Goal: Transaction & Acquisition: Purchase product/service

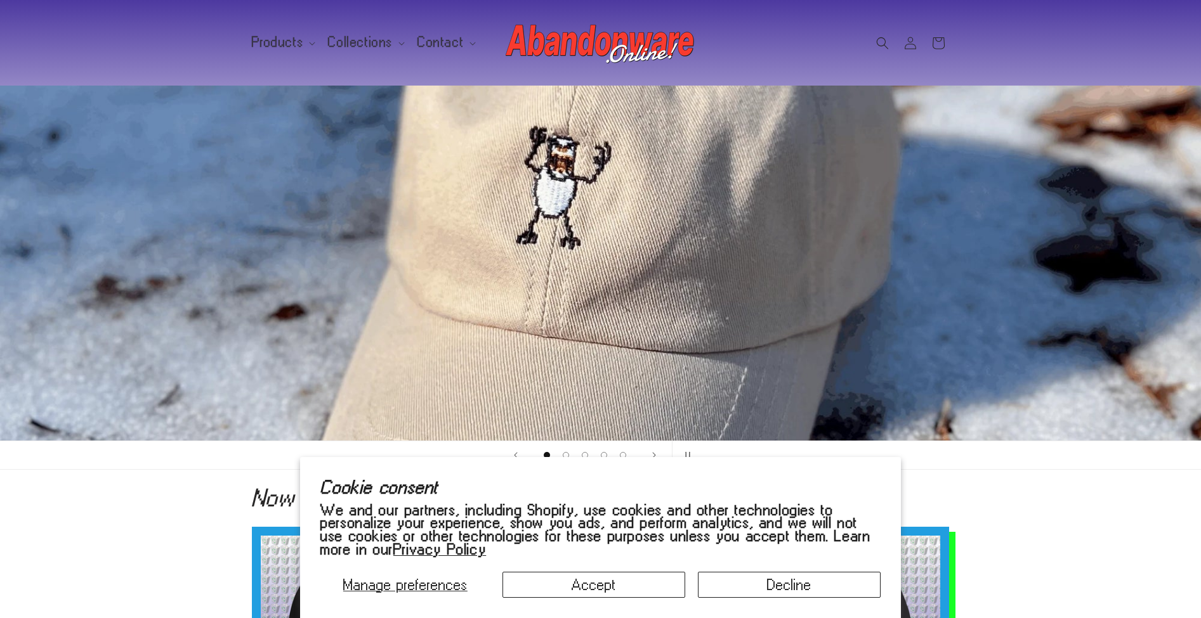
click at [533, 588] on button "Accept" at bounding box center [593, 585] width 183 height 26
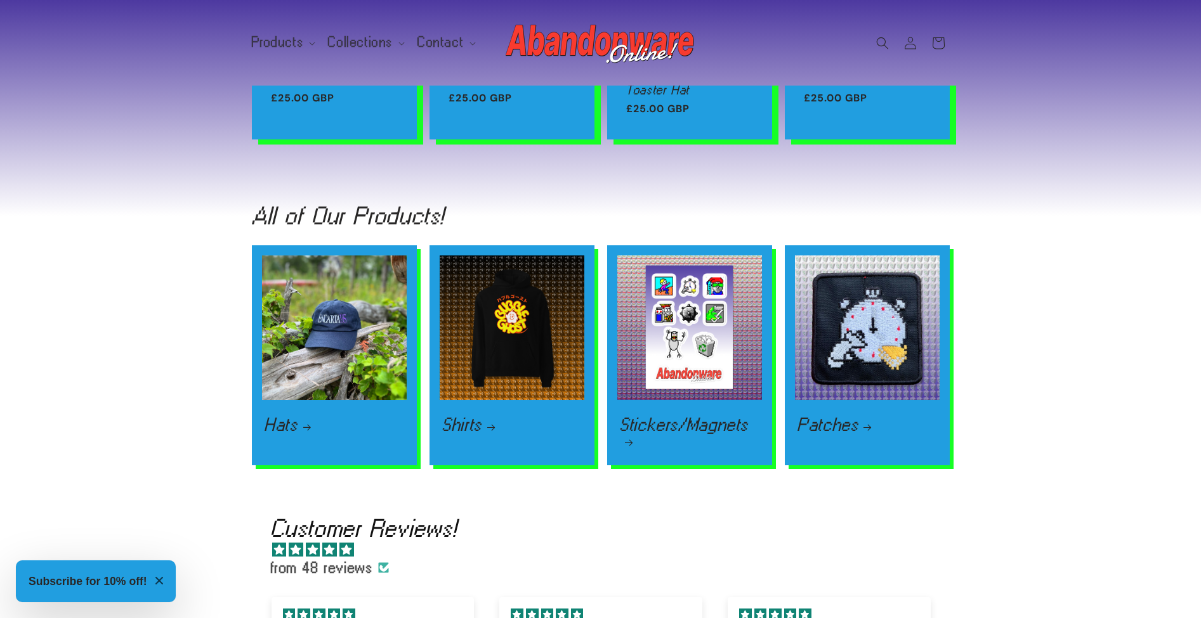
scroll to position [1885, 0]
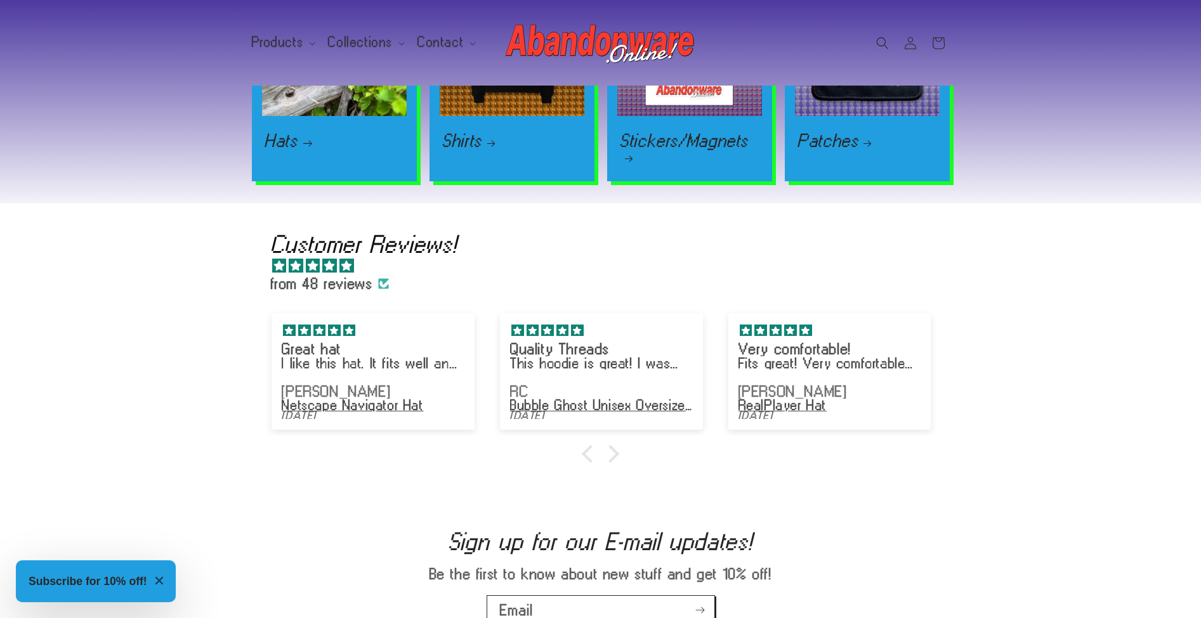
click at [315, 133] on link "Hats" at bounding box center [334, 140] width 140 height 15
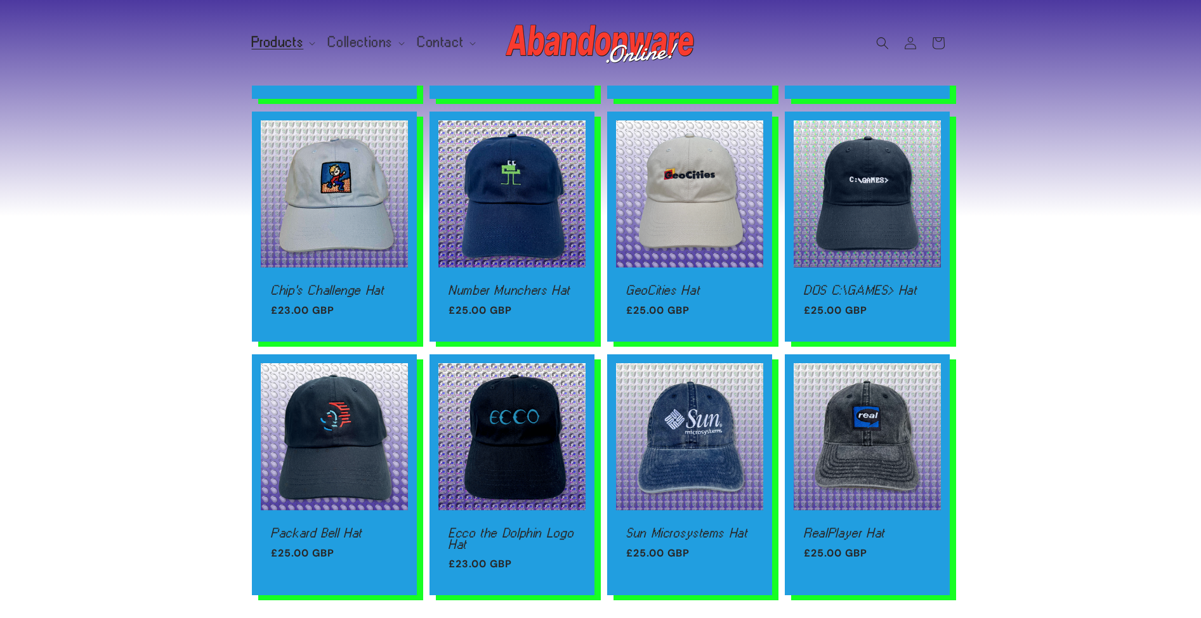
scroll to position [620, 0]
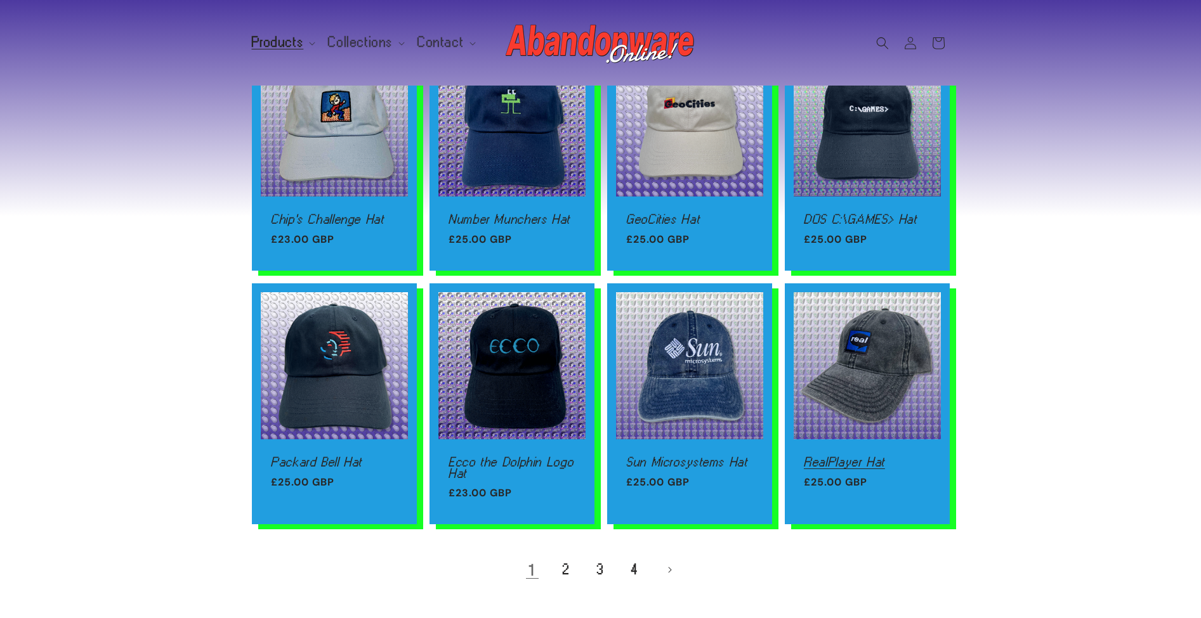
click at [882, 457] on link "RealPlayer Hat" at bounding box center [867, 462] width 127 height 11
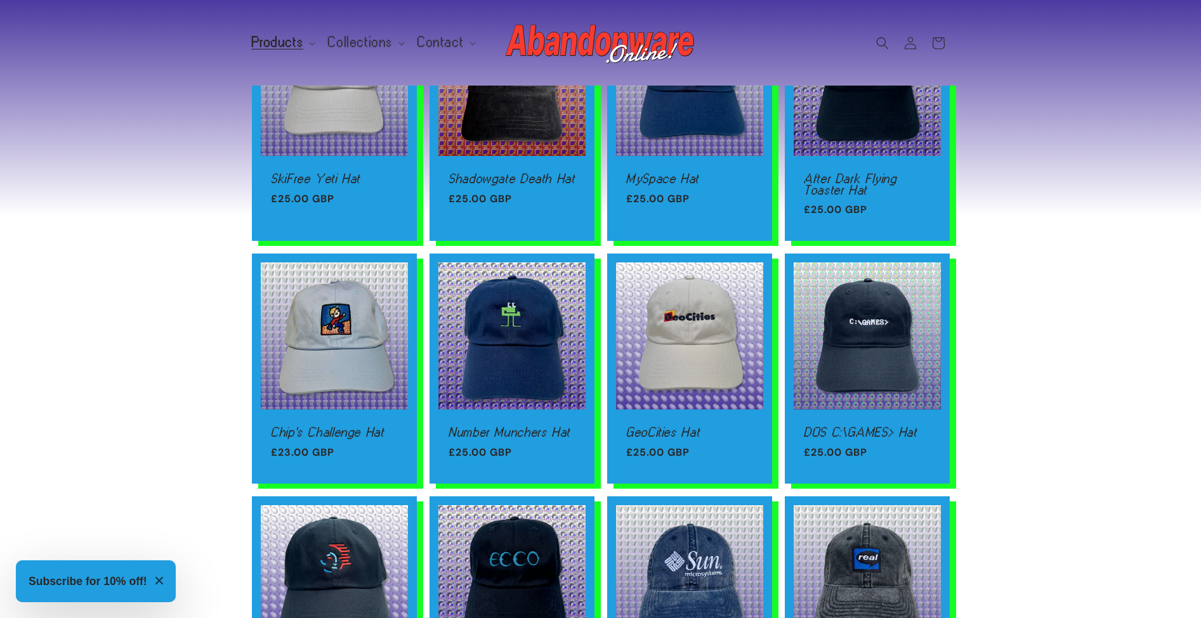
scroll to position [771, 0]
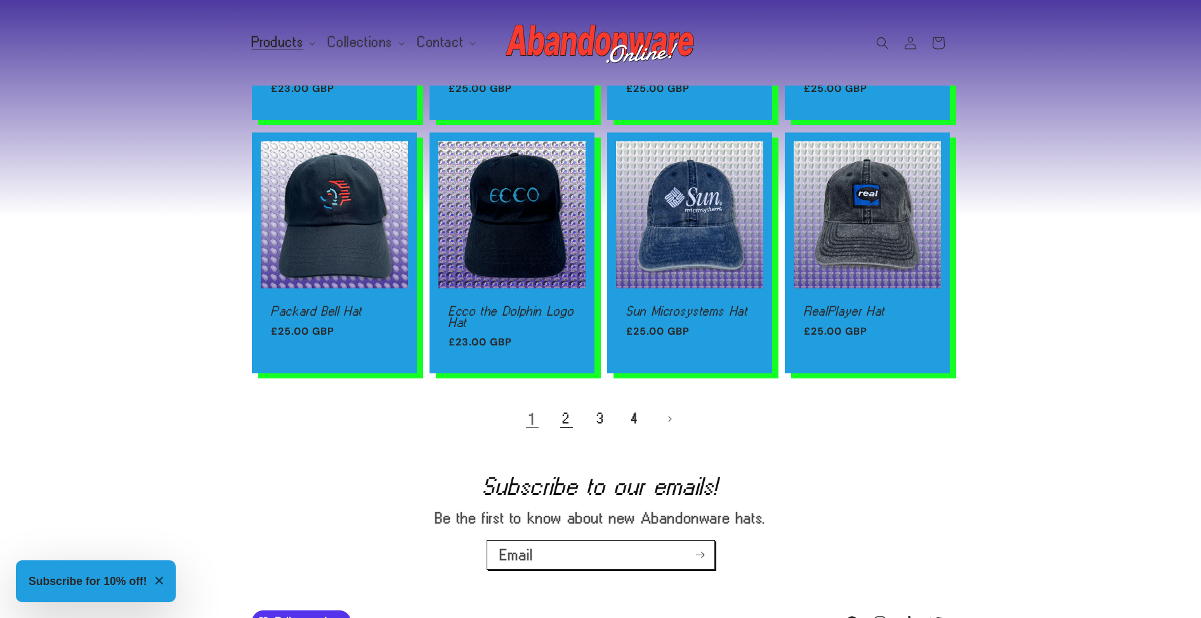
click at [561, 418] on link "2" at bounding box center [566, 419] width 28 height 28
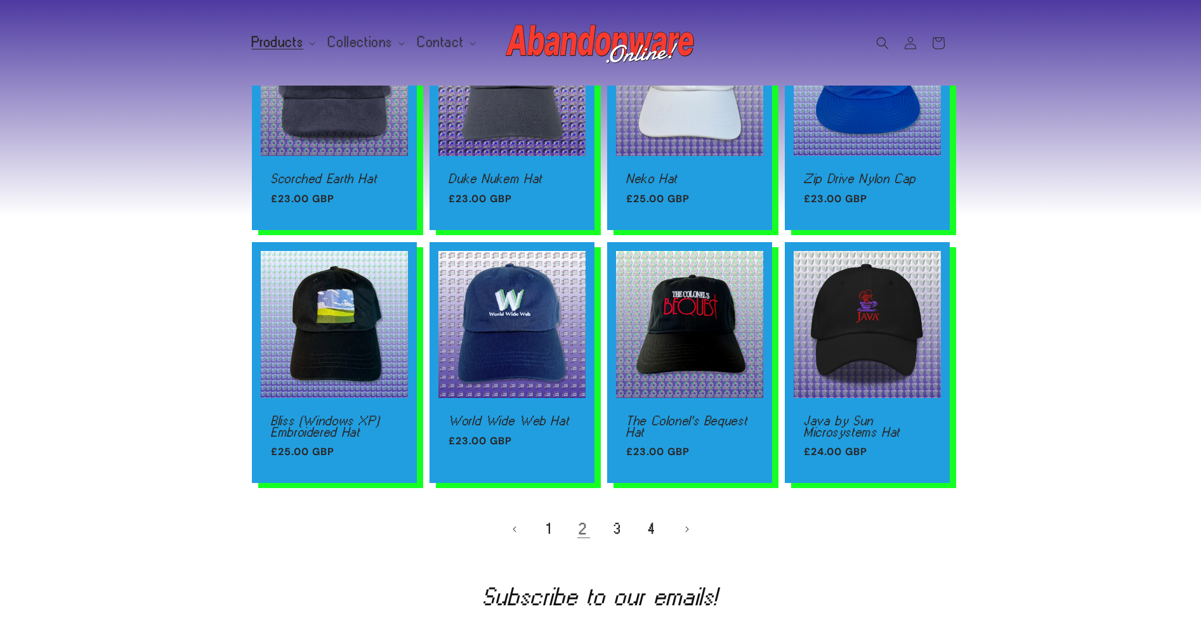
scroll to position [744, 0]
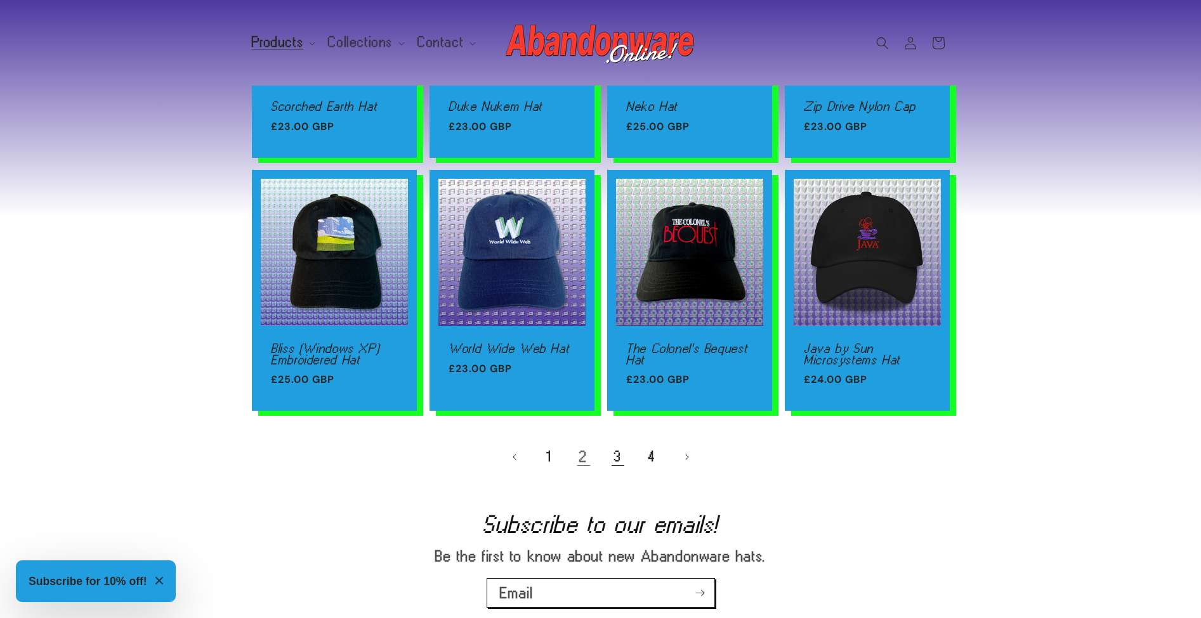
click at [606, 457] on link "3" at bounding box center [618, 457] width 28 height 28
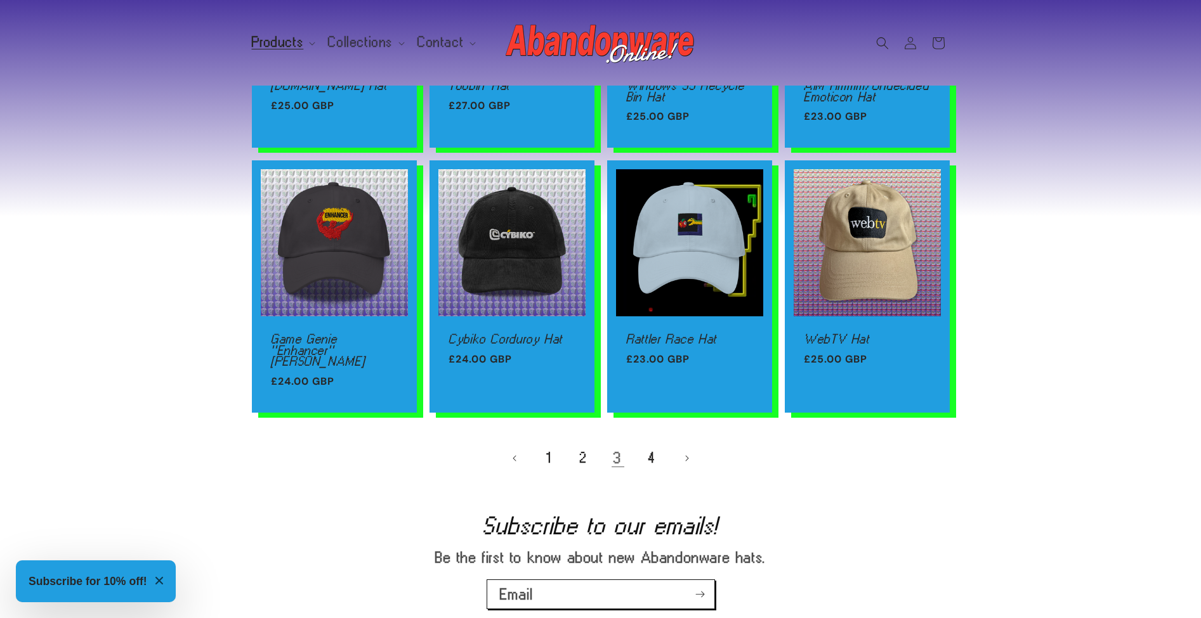
scroll to position [748, 0]
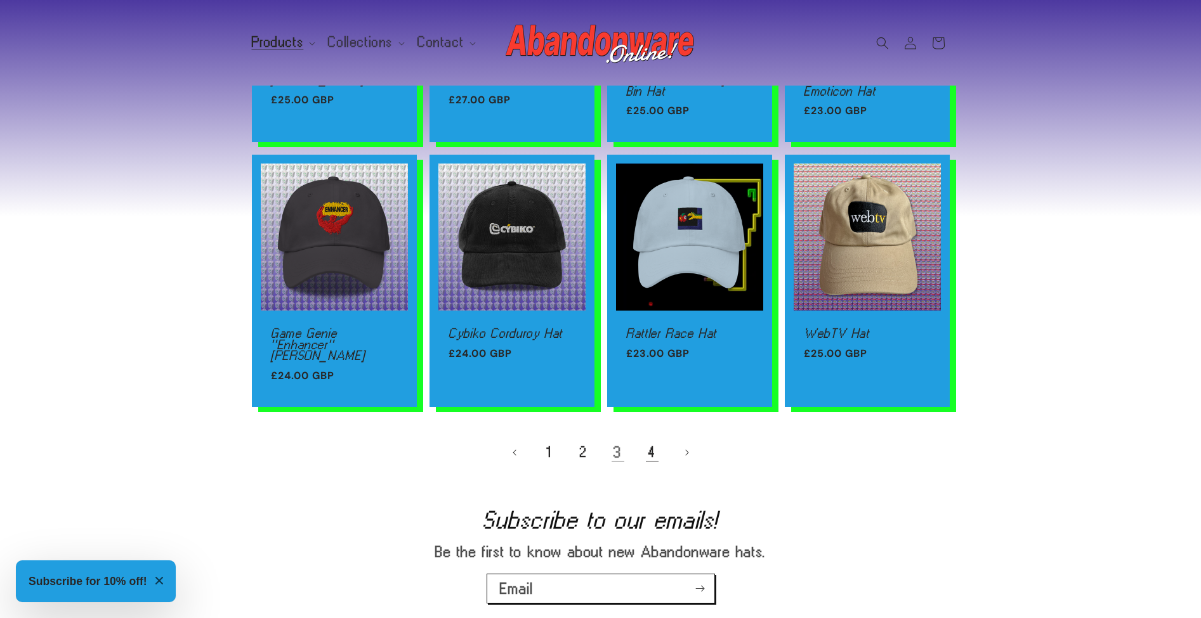
click at [656, 439] on link "4" at bounding box center [652, 453] width 28 height 28
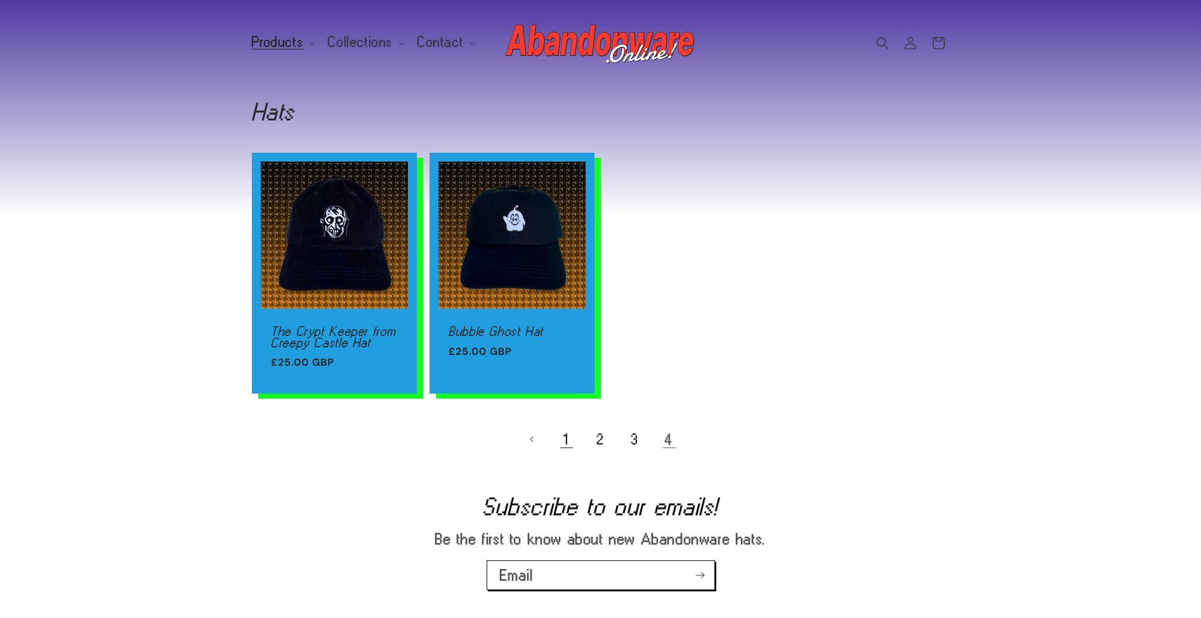
click at [571, 441] on link "1" at bounding box center [566, 440] width 28 height 28
